Goal: Task Accomplishment & Management: Use online tool/utility

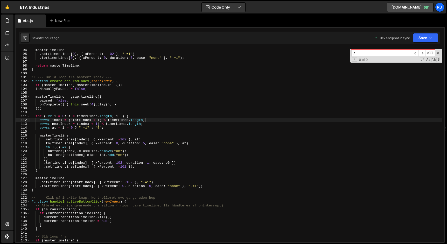
scroll to position [362, 0]
click at [437, 53] on span at bounding box center [438, 53] width 4 height 4
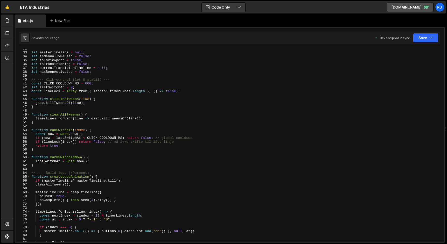
scroll to position [123, 0]
click at [88, 84] on div "let masterTimeline = null ; let isManuallyPaused = false ; let isInViewport = f…" at bounding box center [235, 146] width 411 height 201
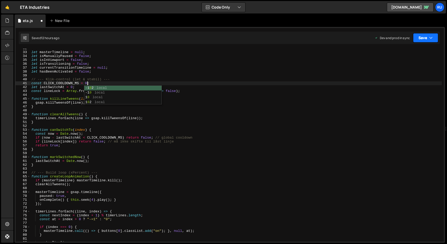
click at [427, 39] on button "Save" at bounding box center [425, 37] width 25 height 9
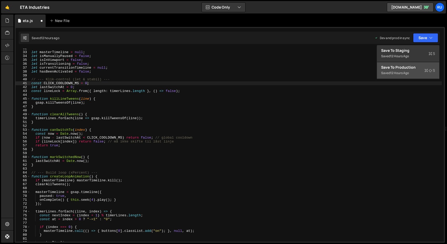
click at [418, 74] on div "Saved 12 hours ago" at bounding box center [408, 73] width 54 height 6
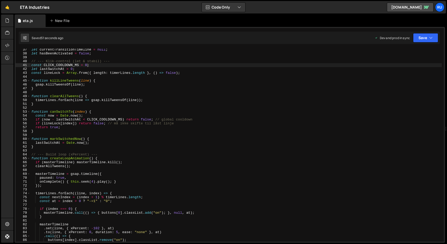
scroll to position [141, 0]
click at [86, 65] on div "let currentTransitionTimeline = null ; let hasBeenActivated = false ; // --- Kl…" at bounding box center [235, 147] width 411 height 201
click at [429, 38] on icon "button" at bounding box center [431, 37] width 4 height 5
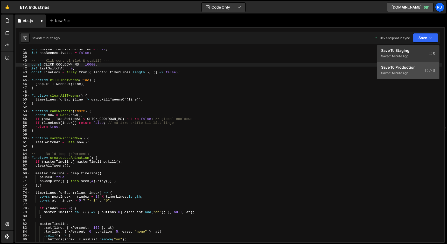
click at [423, 69] on div "Save to Production S" at bounding box center [408, 67] width 54 height 5
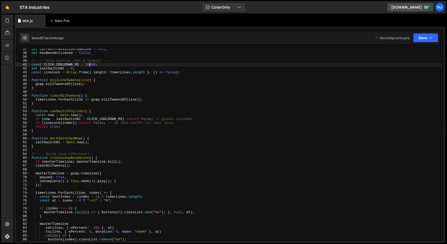
click at [90, 66] on div "let currentTransitionTimeline = null ; let hasBeenActivated = false ; // --- Kl…" at bounding box center [235, 147] width 411 height 201
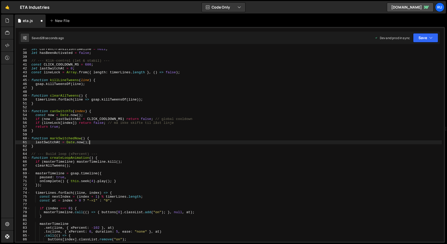
click at [145, 143] on div "let currentTransitionTimeline = null ; let hasBeenActivated = false ; // --- Kl…" at bounding box center [235, 147] width 411 height 201
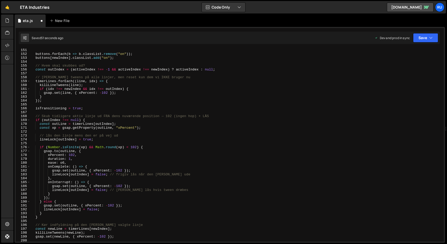
scroll to position [630, 0]
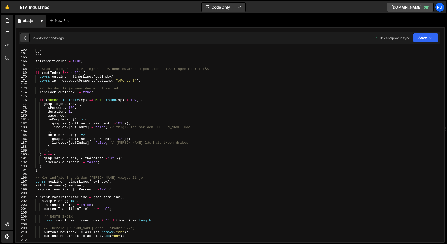
type textarea "lastSwitchAt = [DOMAIN_NAME]();"
